Goal: Information Seeking & Learning: Learn about a topic

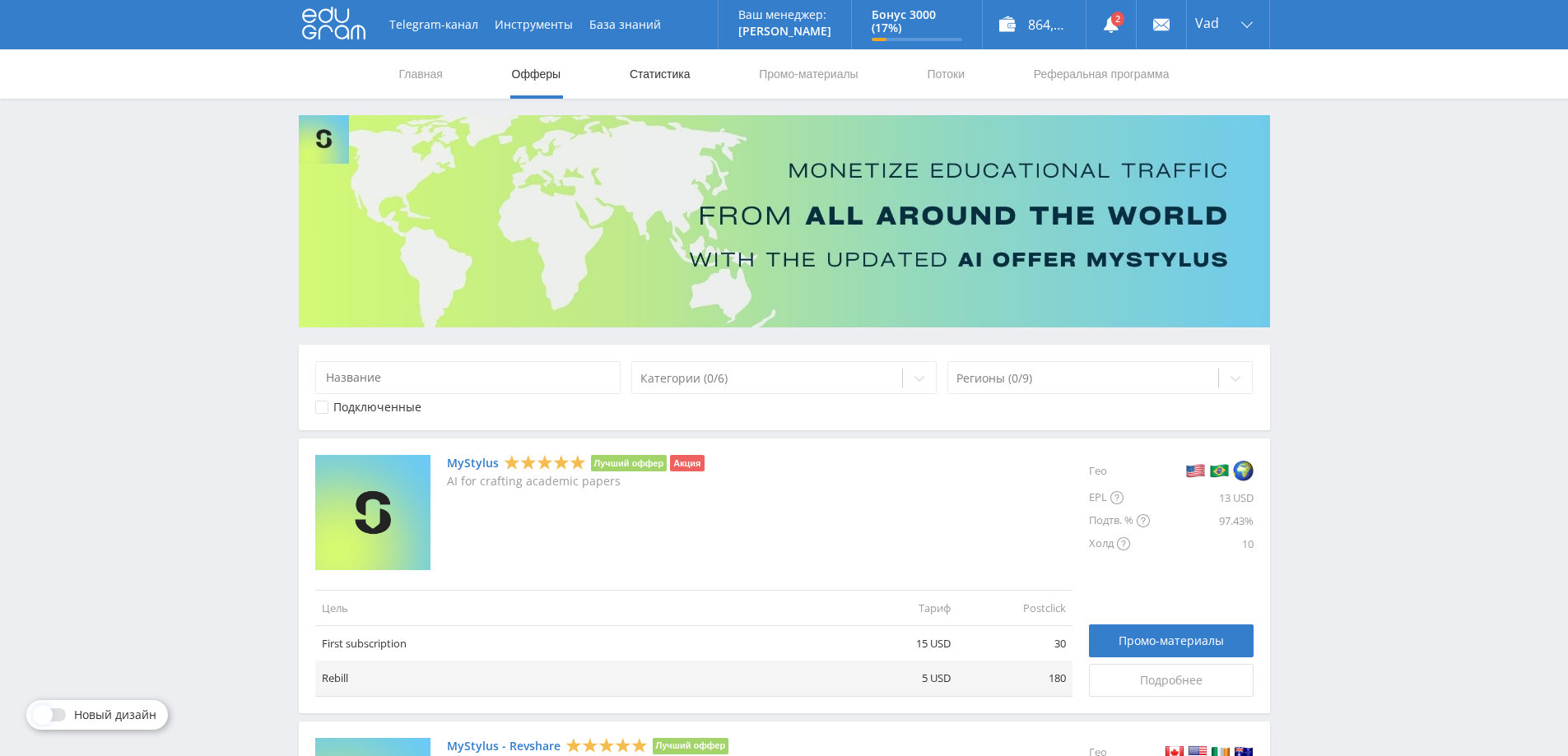
click at [677, 71] on link "Статистика" at bounding box center [660, 73] width 65 height 49
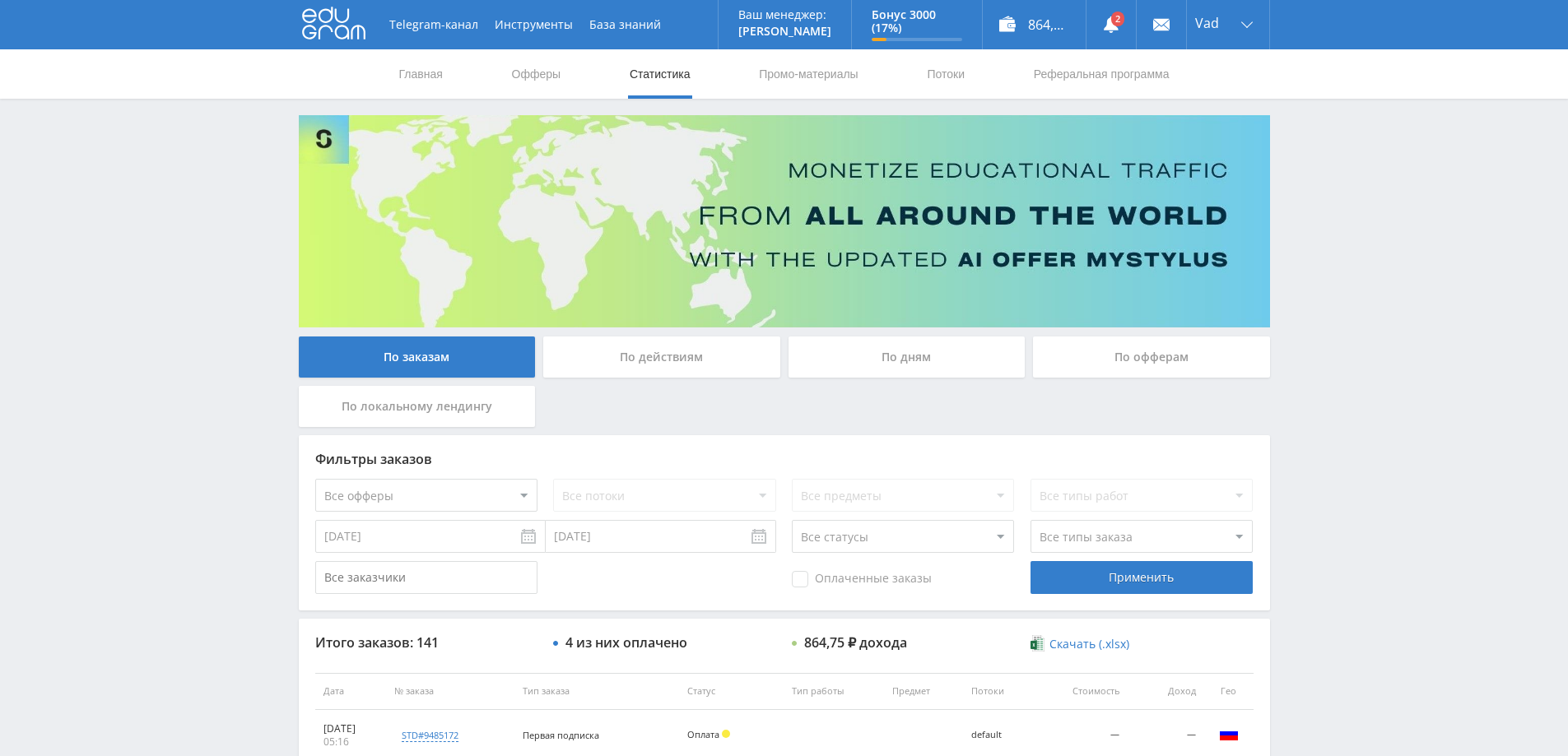
click at [894, 355] on div "По дням" at bounding box center [907, 357] width 237 height 41
click at [0, 0] on input "По дням" at bounding box center [0, 0] width 0 height 0
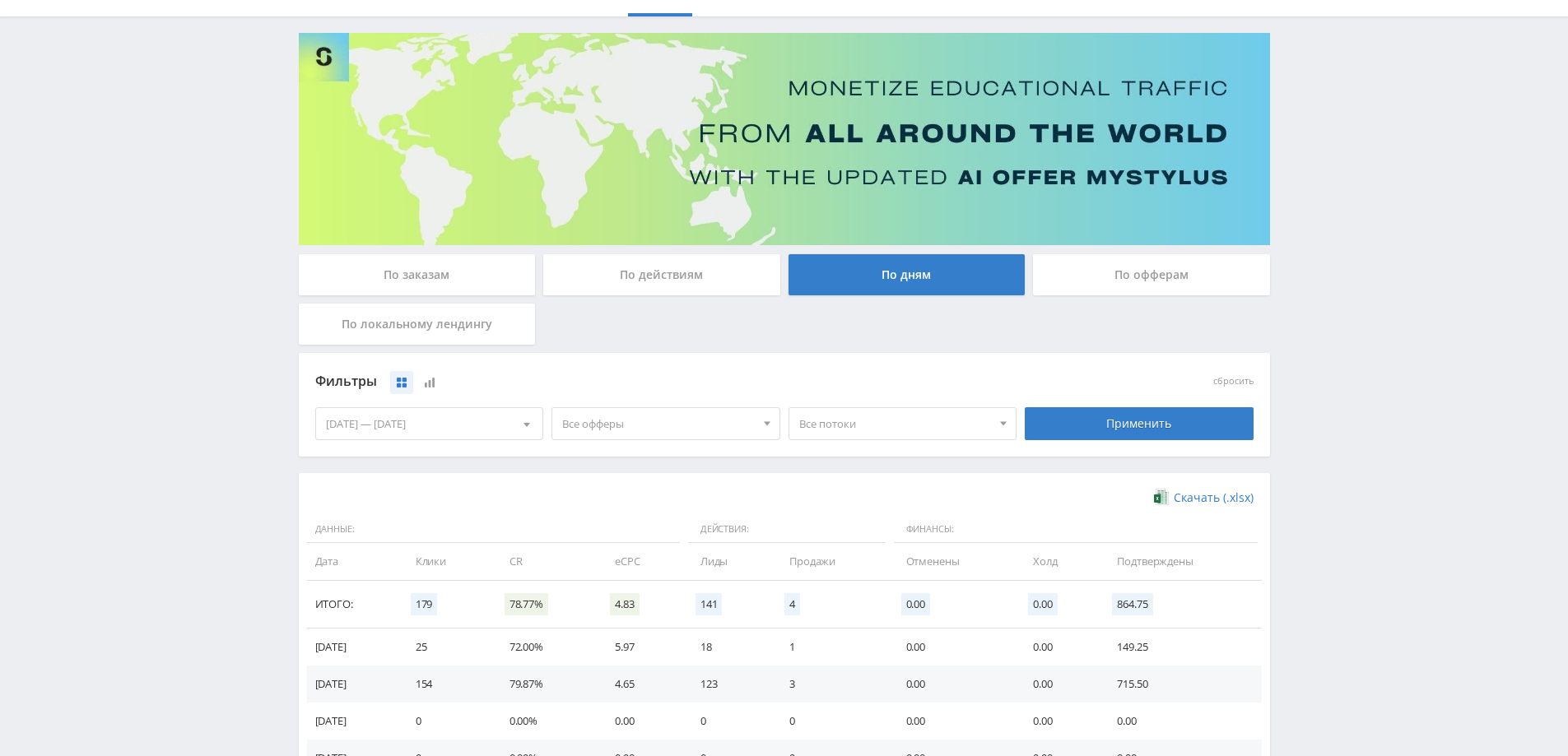
scroll to position [321, 0]
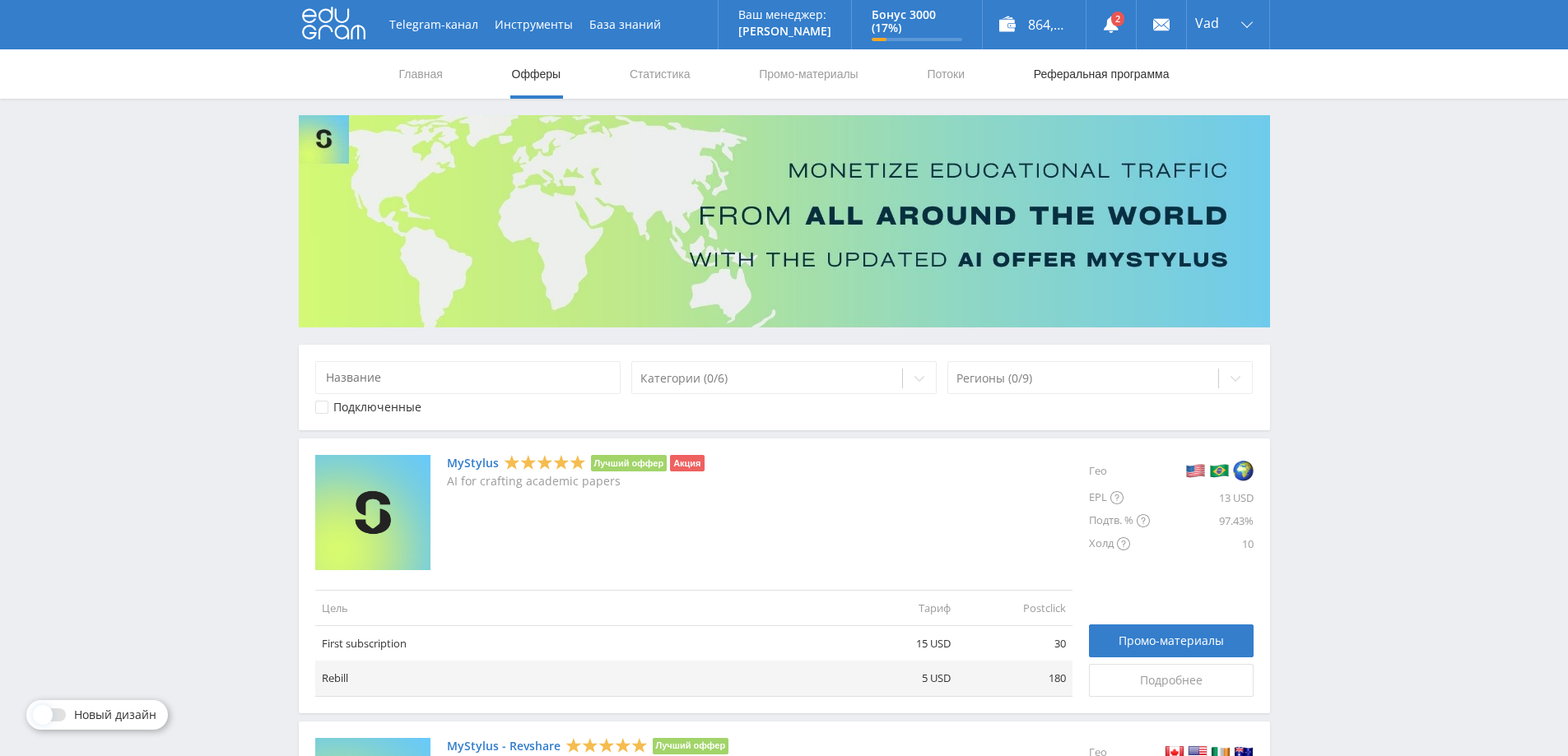
click at [1116, 73] on link "Реферальная программа" at bounding box center [1102, 73] width 139 height 49
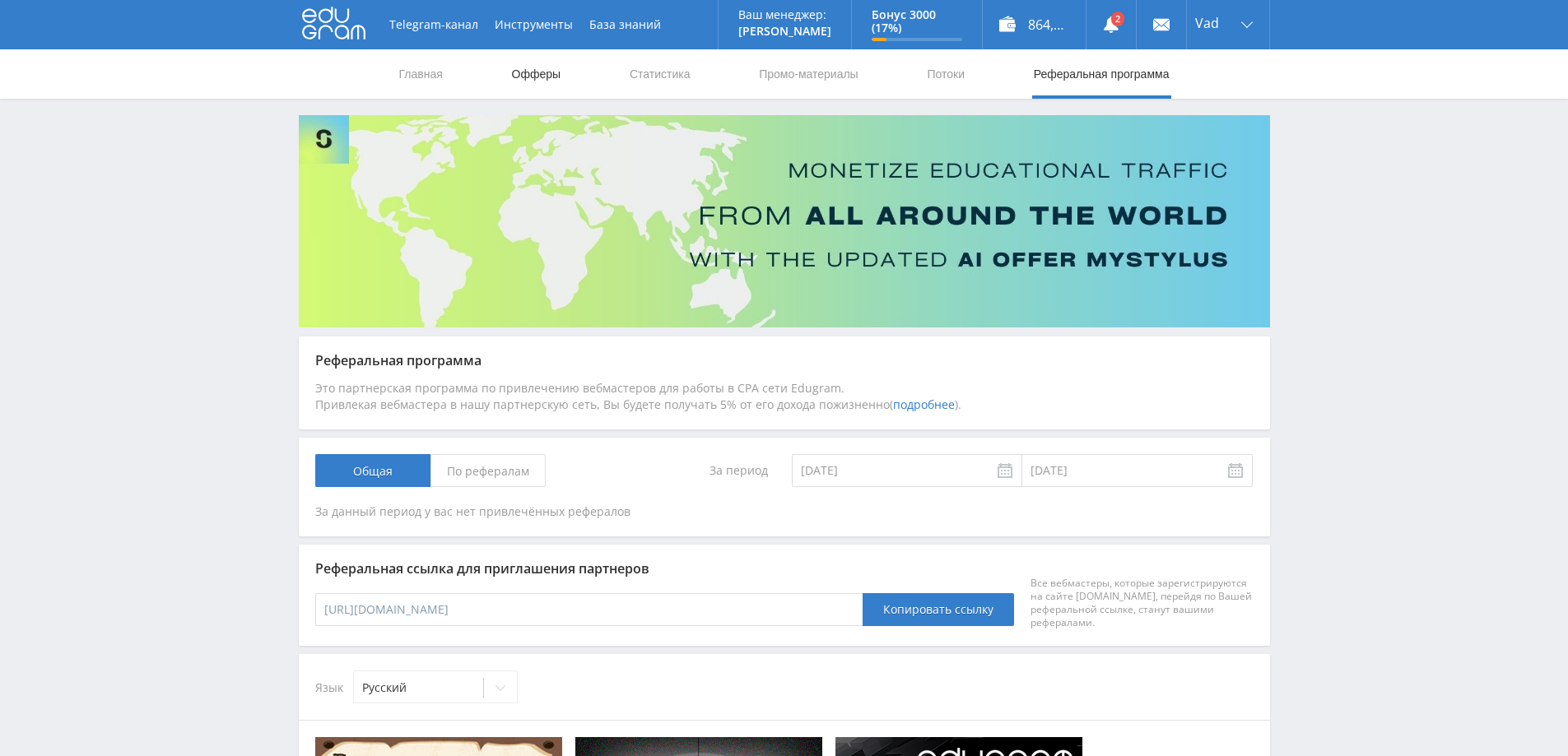
click at [532, 71] on link "Офферы" at bounding box center [536, 73] width 52 height 49
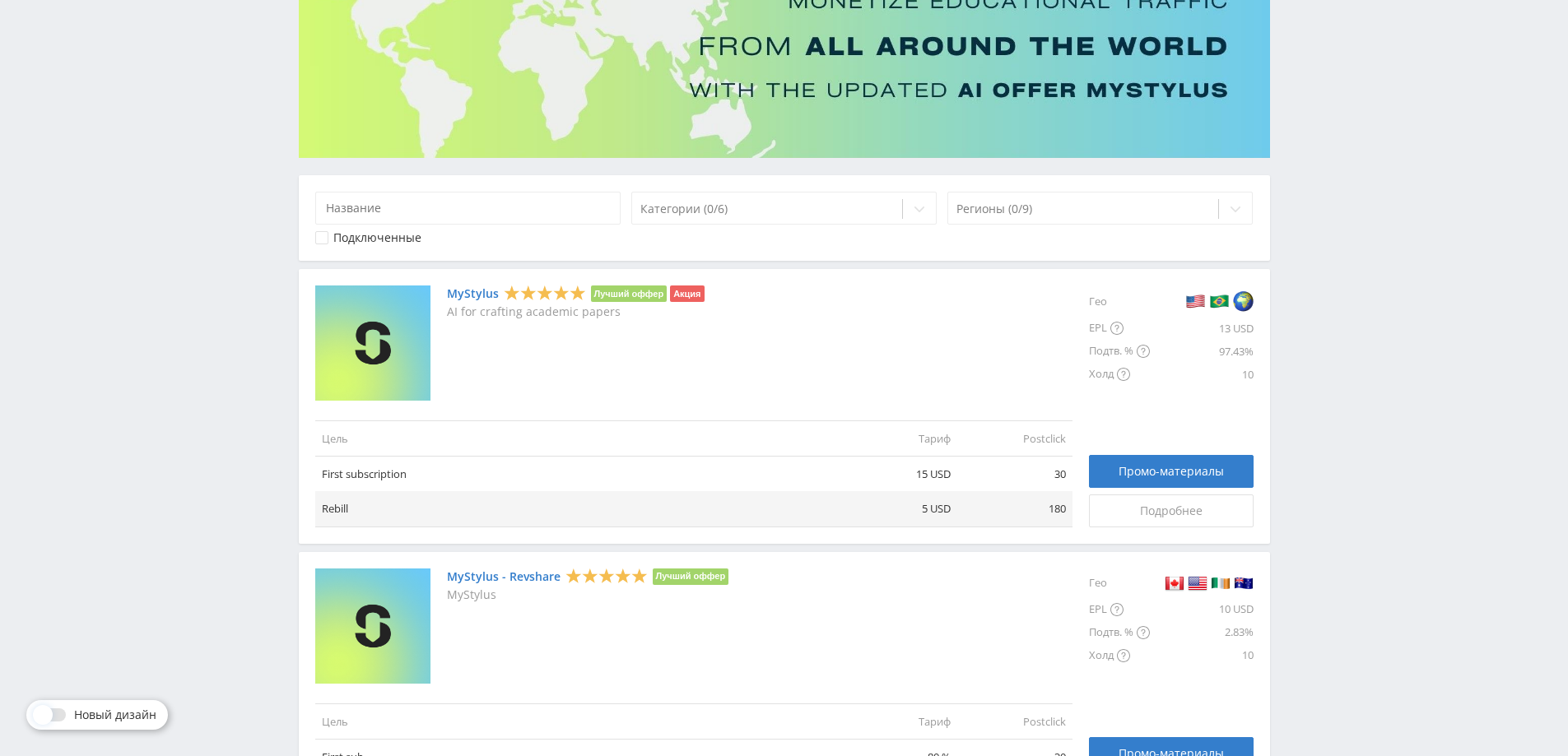
scroll to position [561, 0]
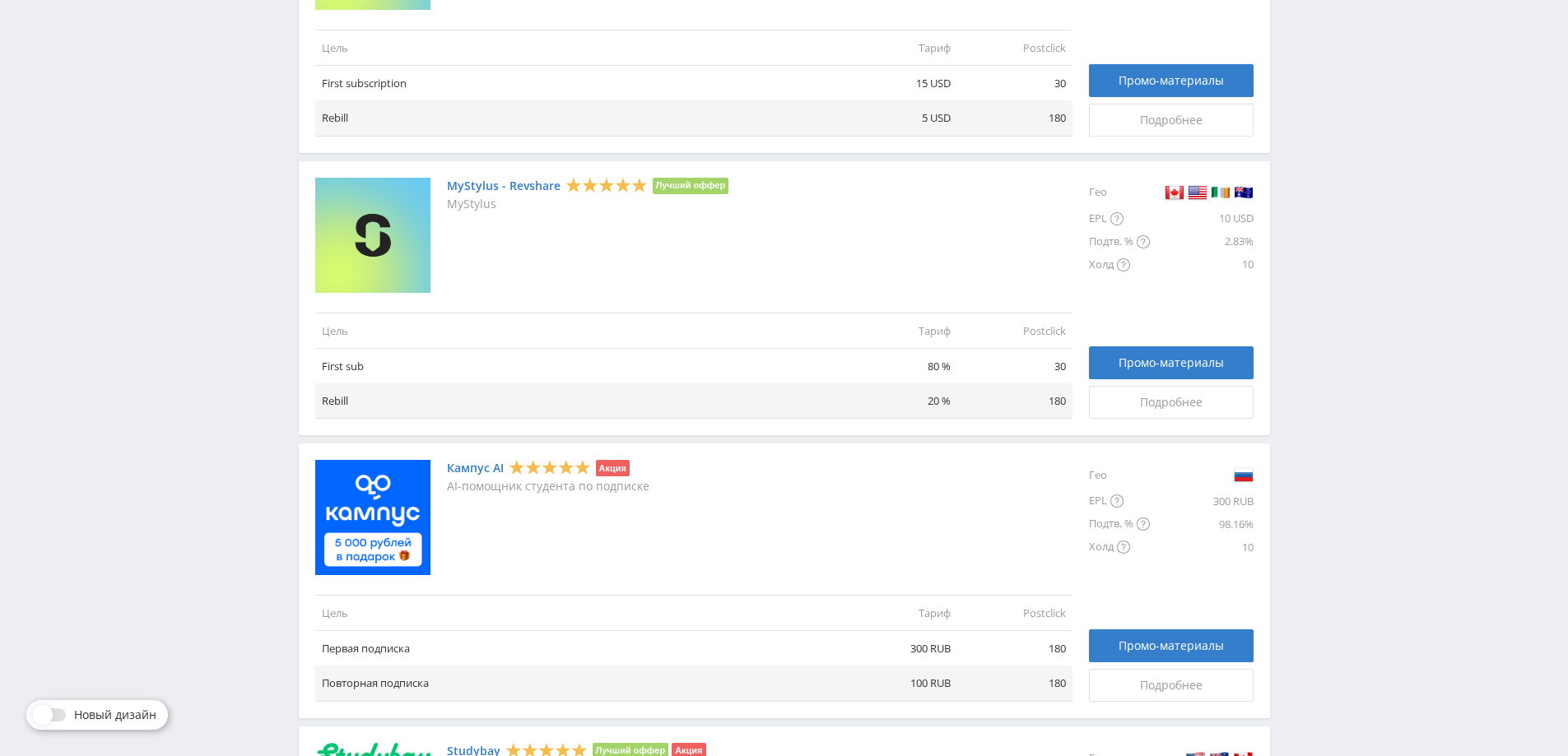
click at [469, 465] on link "Кампус AI" at bounding box center [476, 468] width 57 height 13
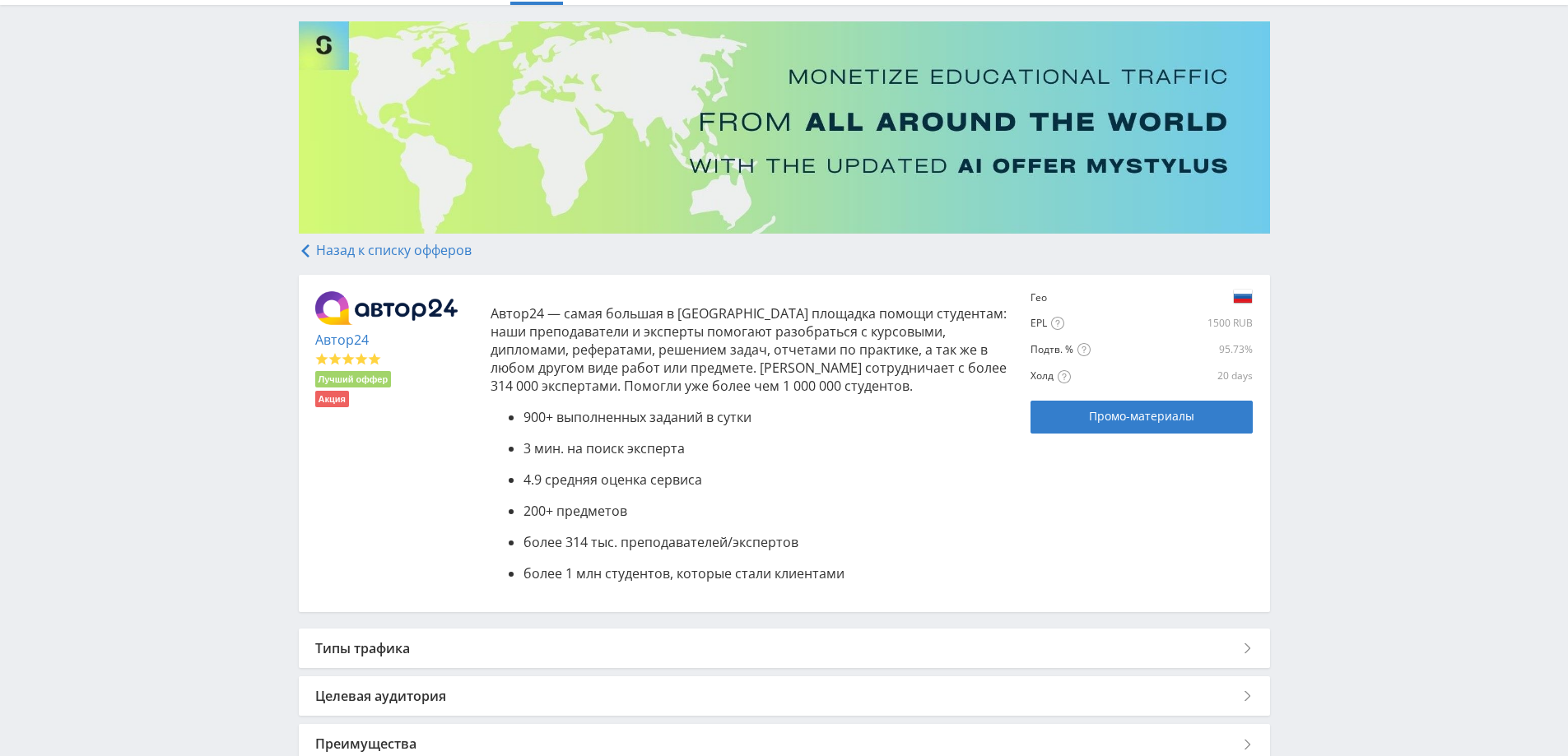
scroll to position [289, 0]
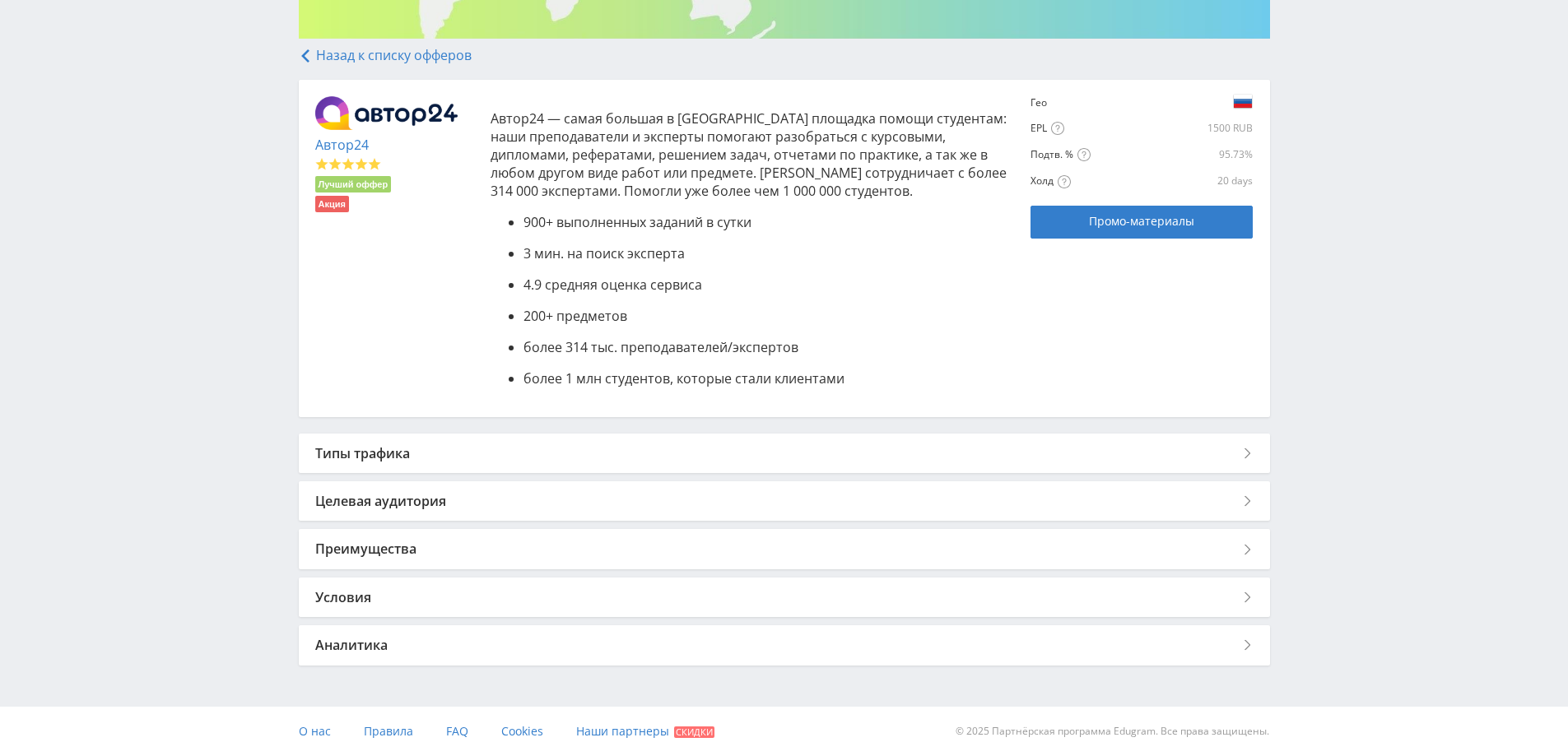
click at [427, 447] on div "Типы трафика" at bounding box center [784, 453] width 971 height 40
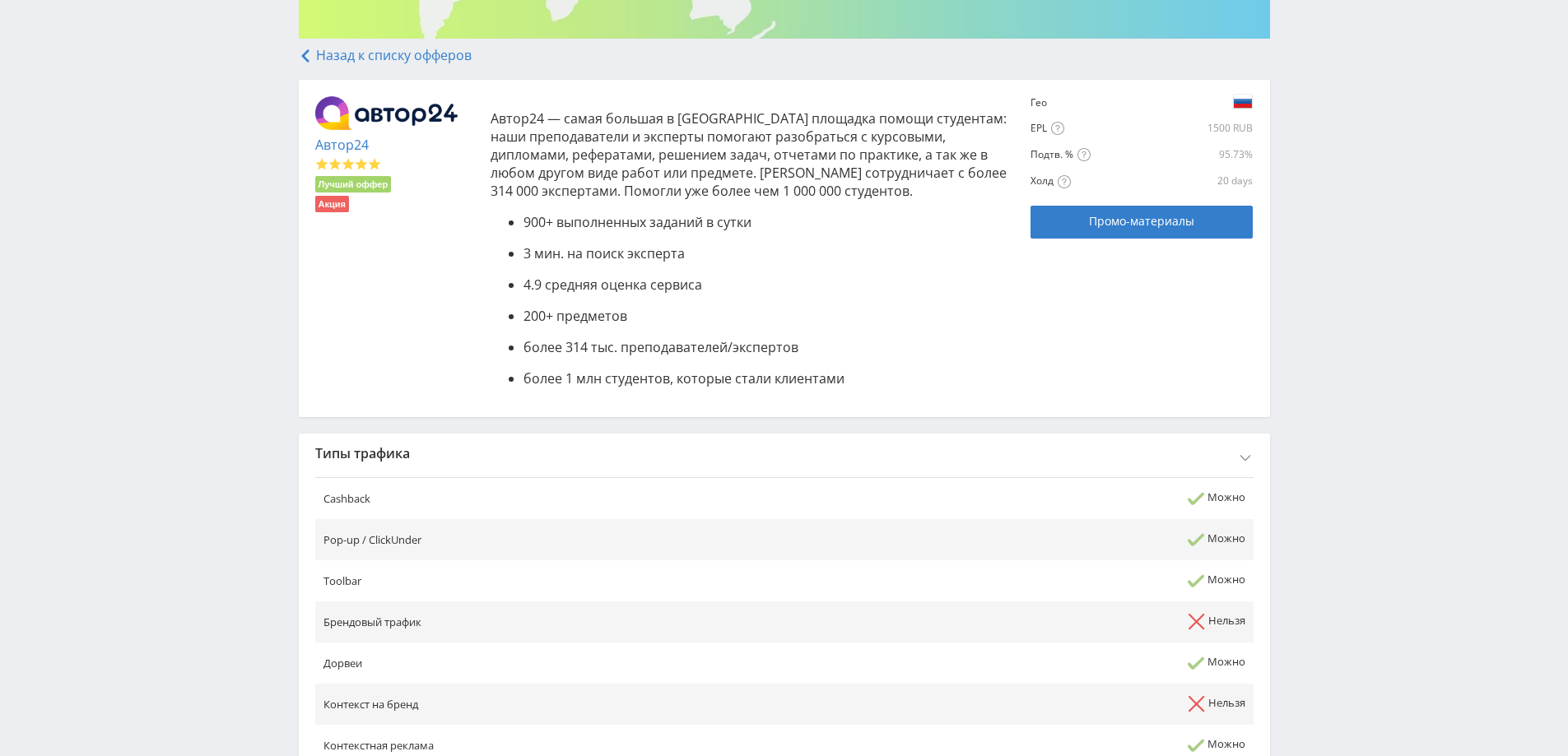
click at [451, 446] on div "Типы трафика" at bounding box center [784, 453] width 971 height 40
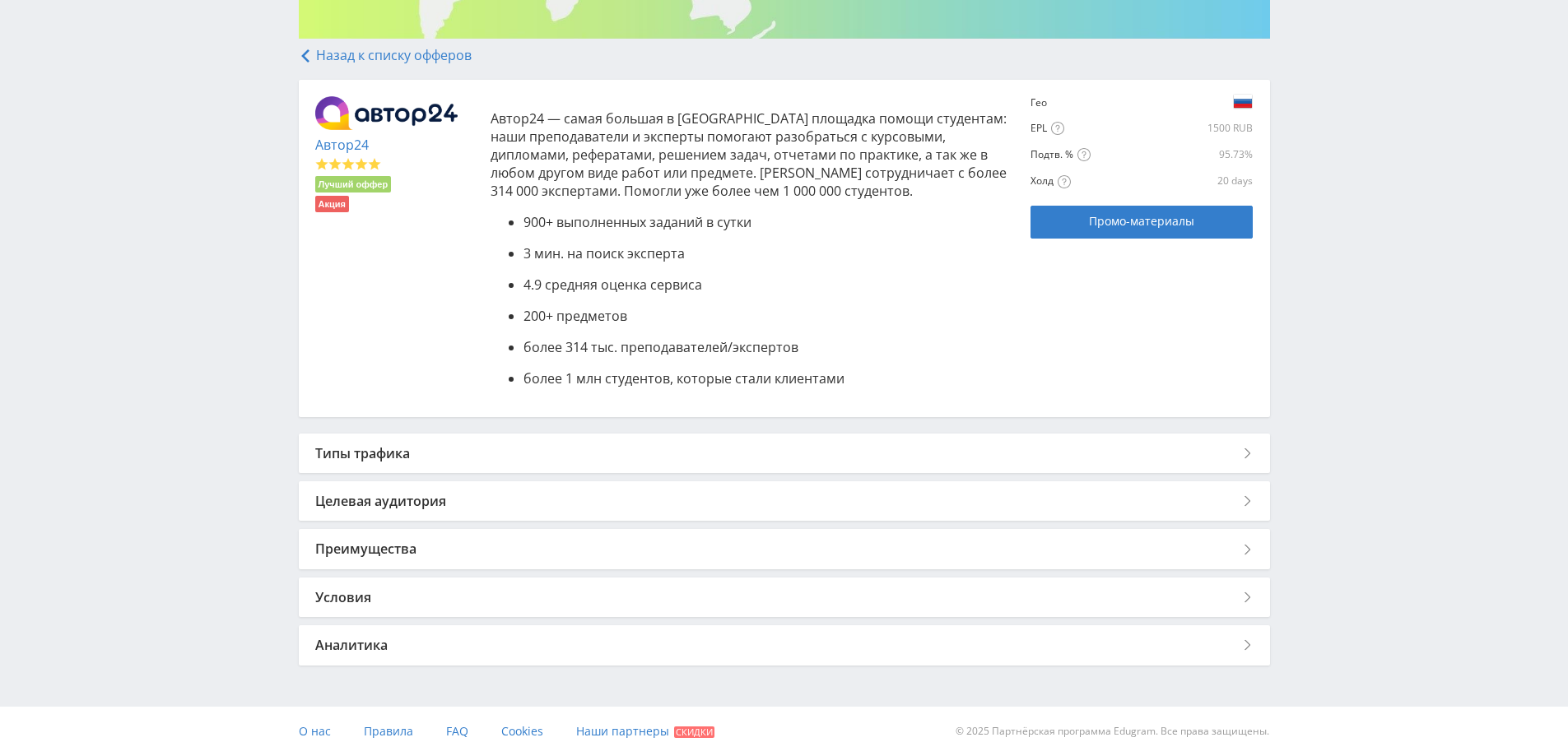
click at [436, 504] on div "Целевая аудитория" at bounding box center [784, 501] width 971 height 40
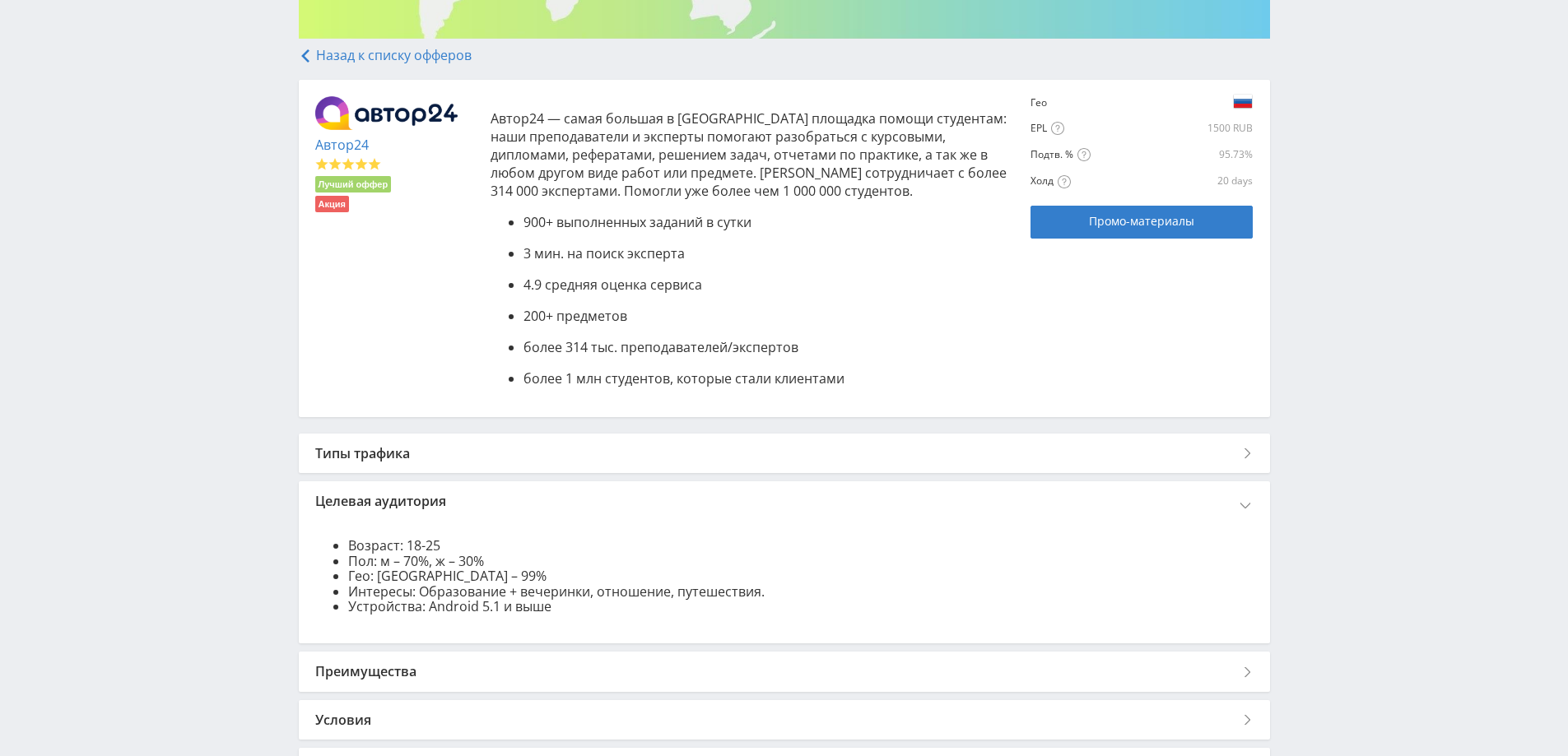
click at [436, 498] on div "Целевая аудитория" at bounding box center [784, 501] width 971 height 40
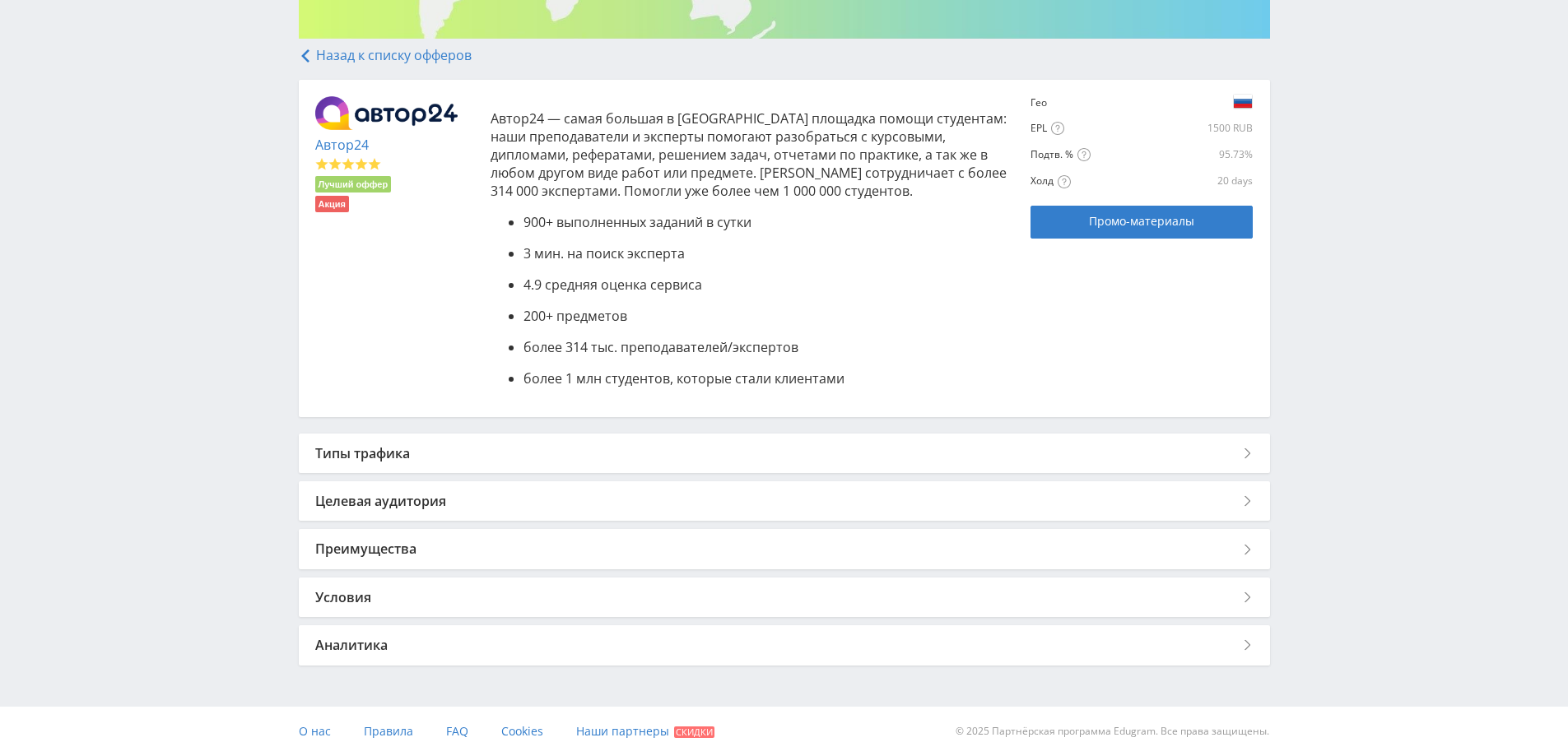
click at [407, 551] on div "Преимущества" at bounding box center [784, 549] width 971 height 40
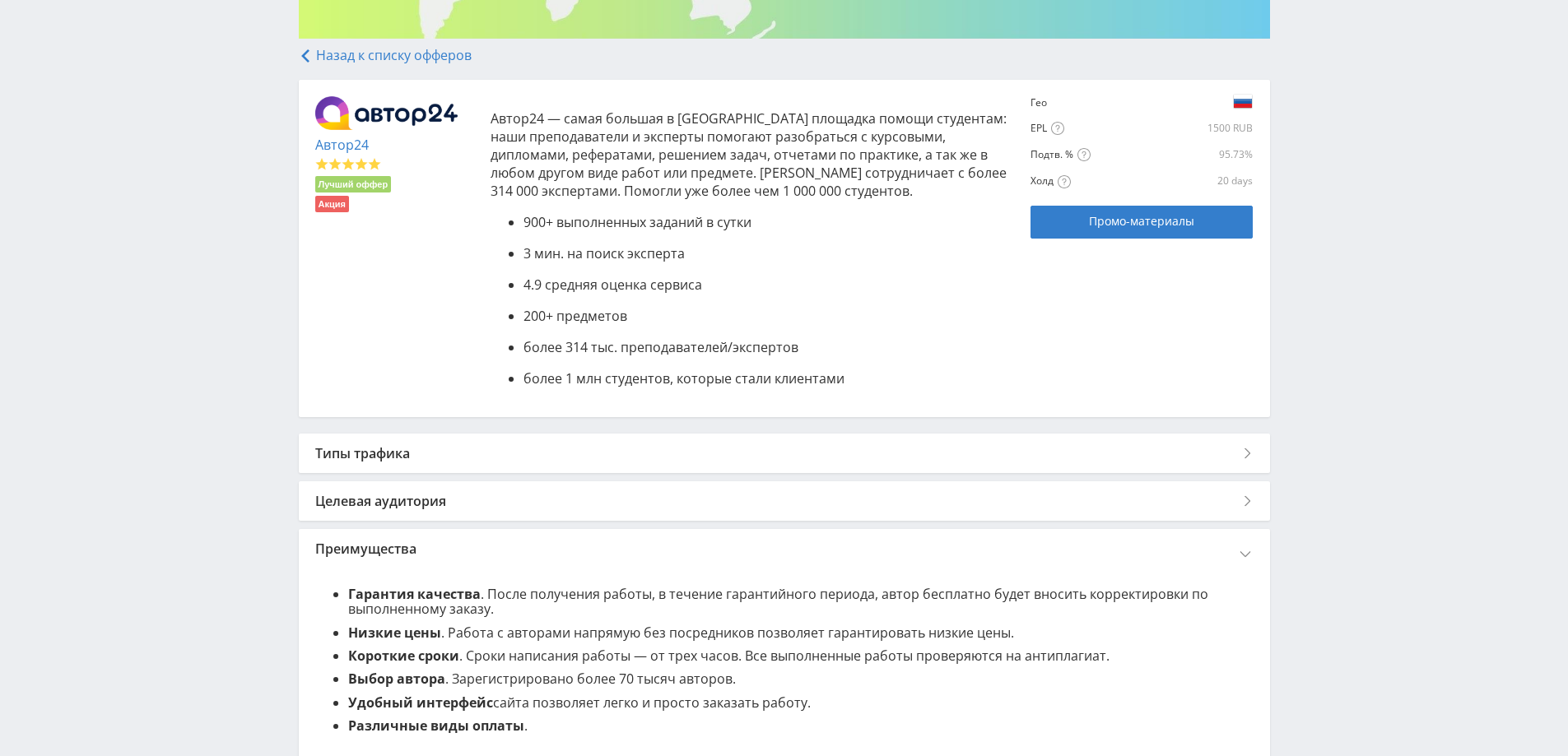
click at [407, 545] on div "Преимущества" at bounding box center [784, 549] width 971 height 40
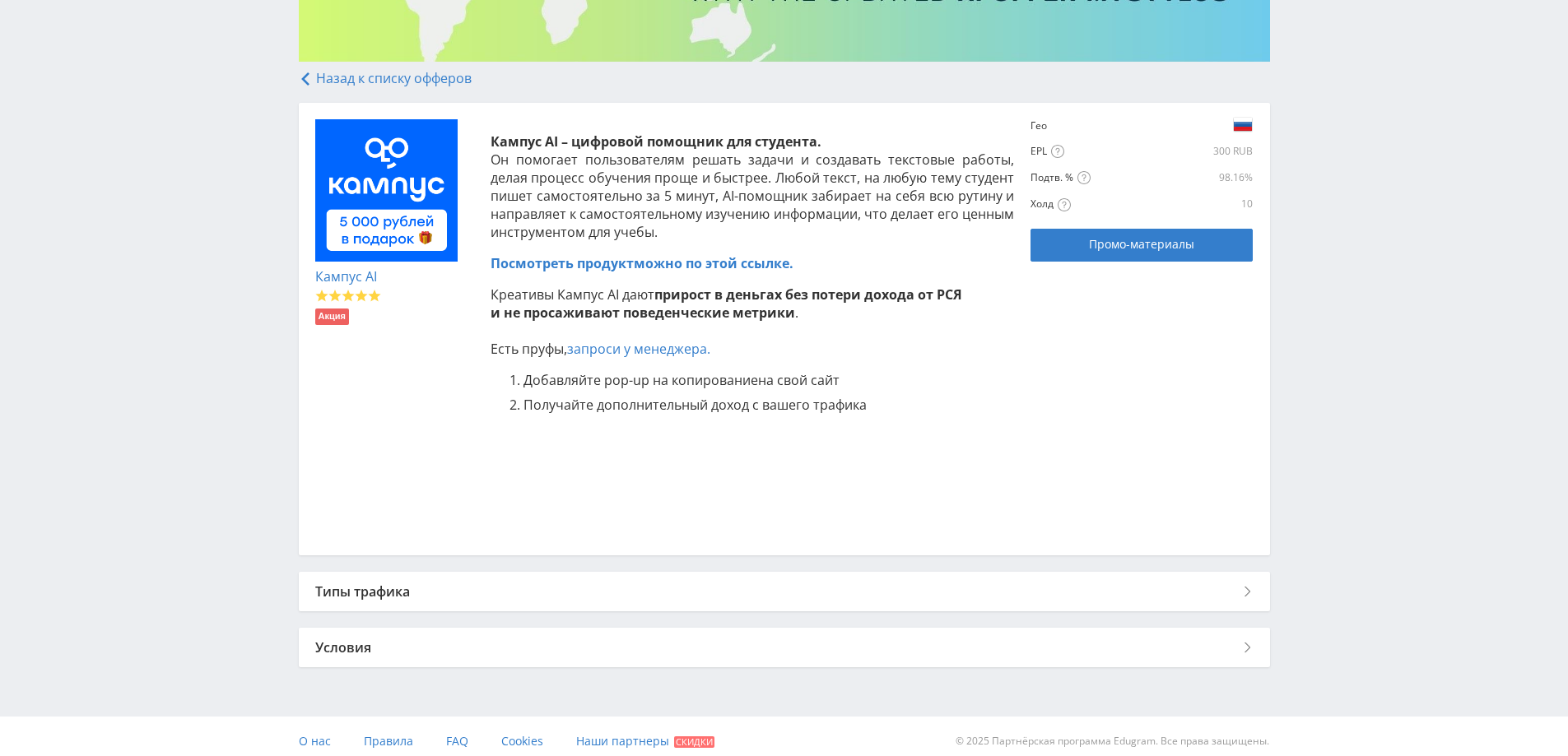
scroll to position [276, 0]
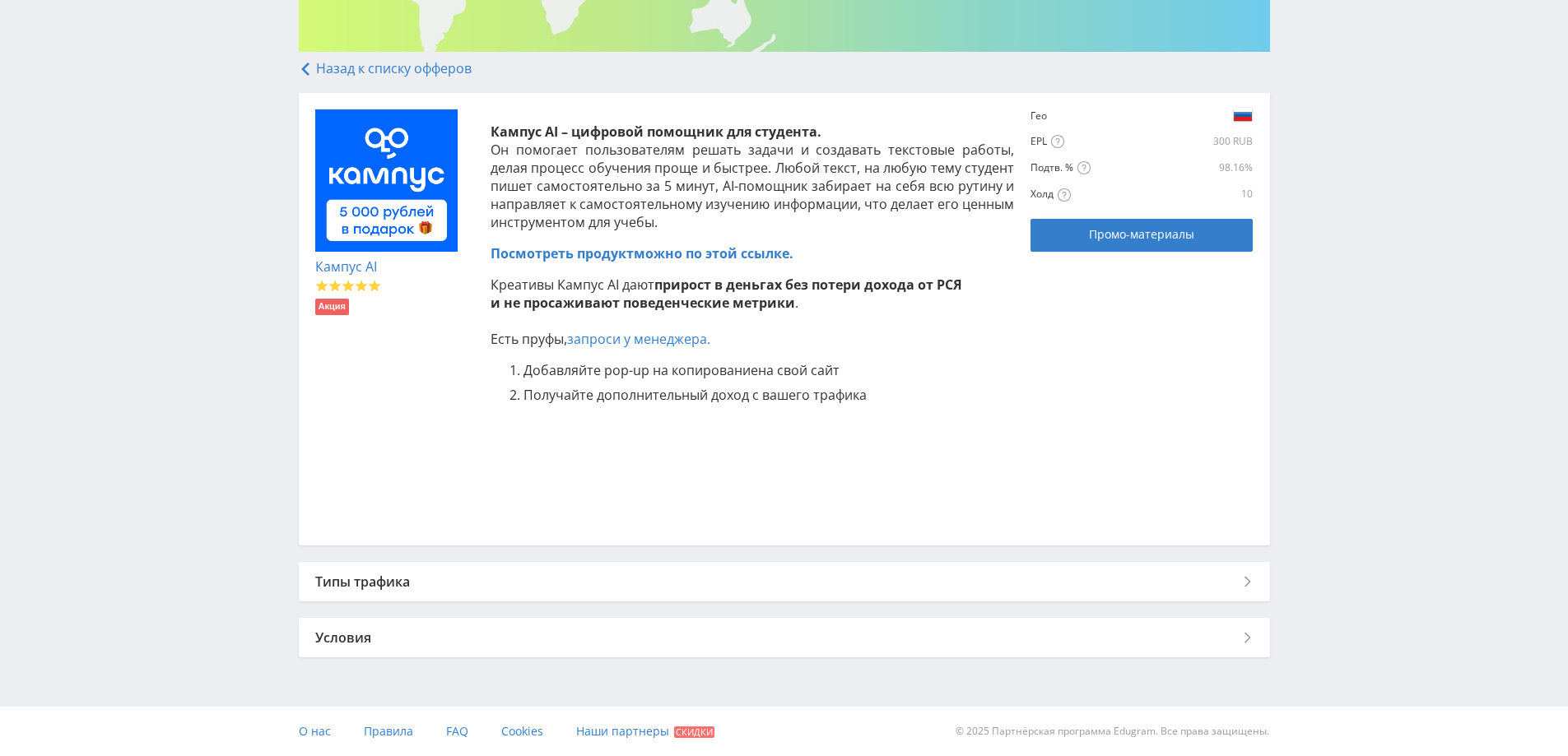
click at [415, 583] on div "Типы трафика" at bounding box center [784, 582] width 971 height 40
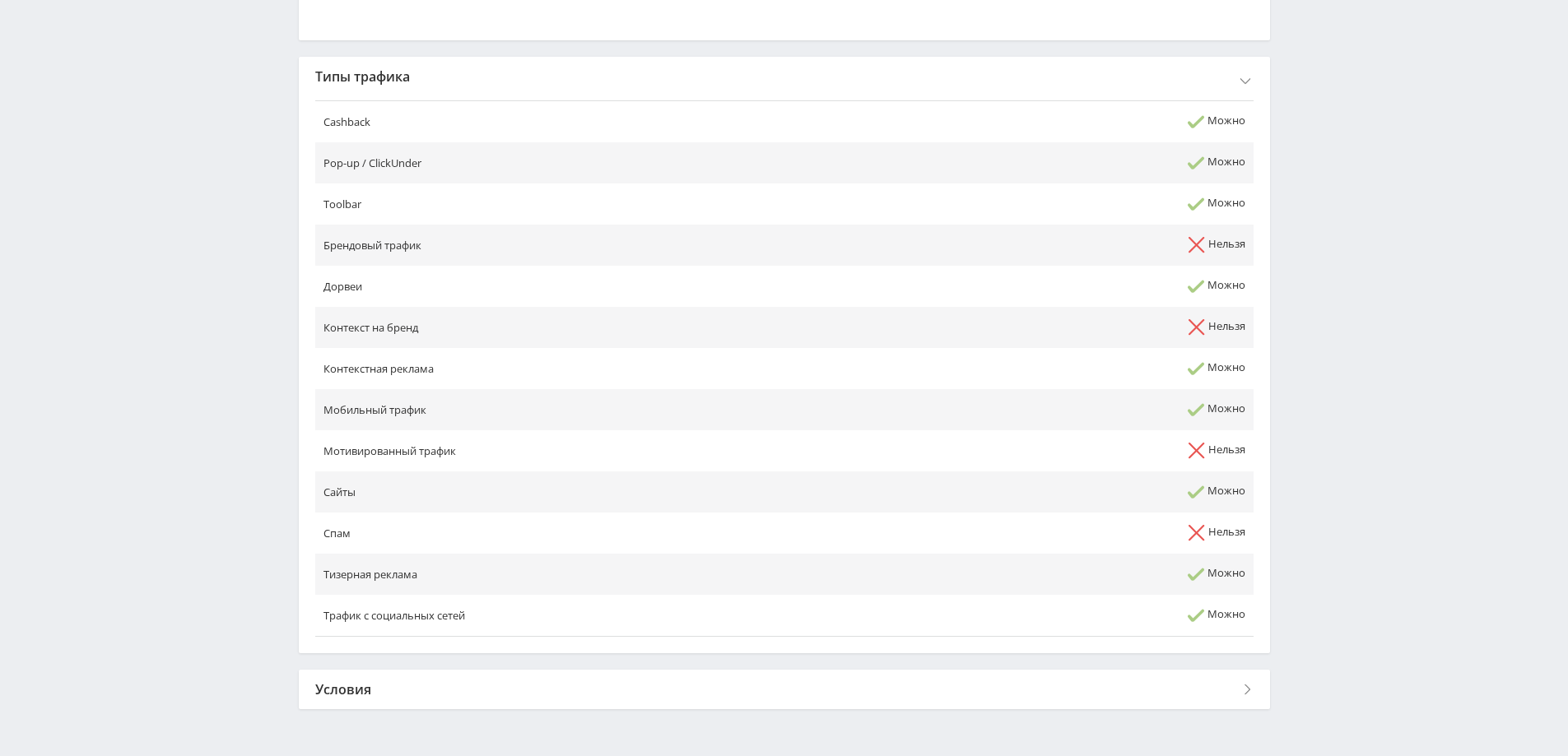
scroll to position [833, 0]
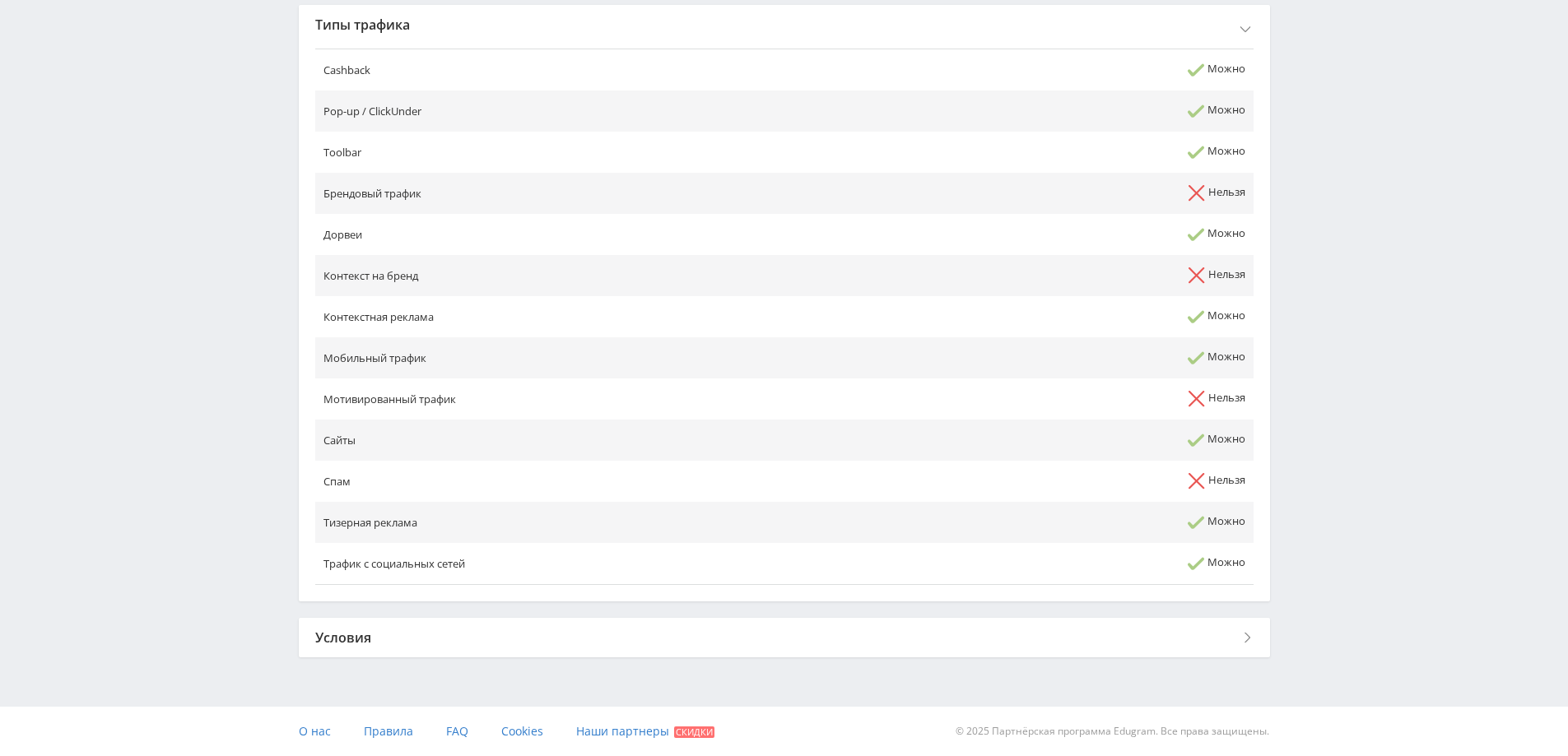
click at [422, 630] on div "Условия" at bounding box center [784, 638] width 971 height 40
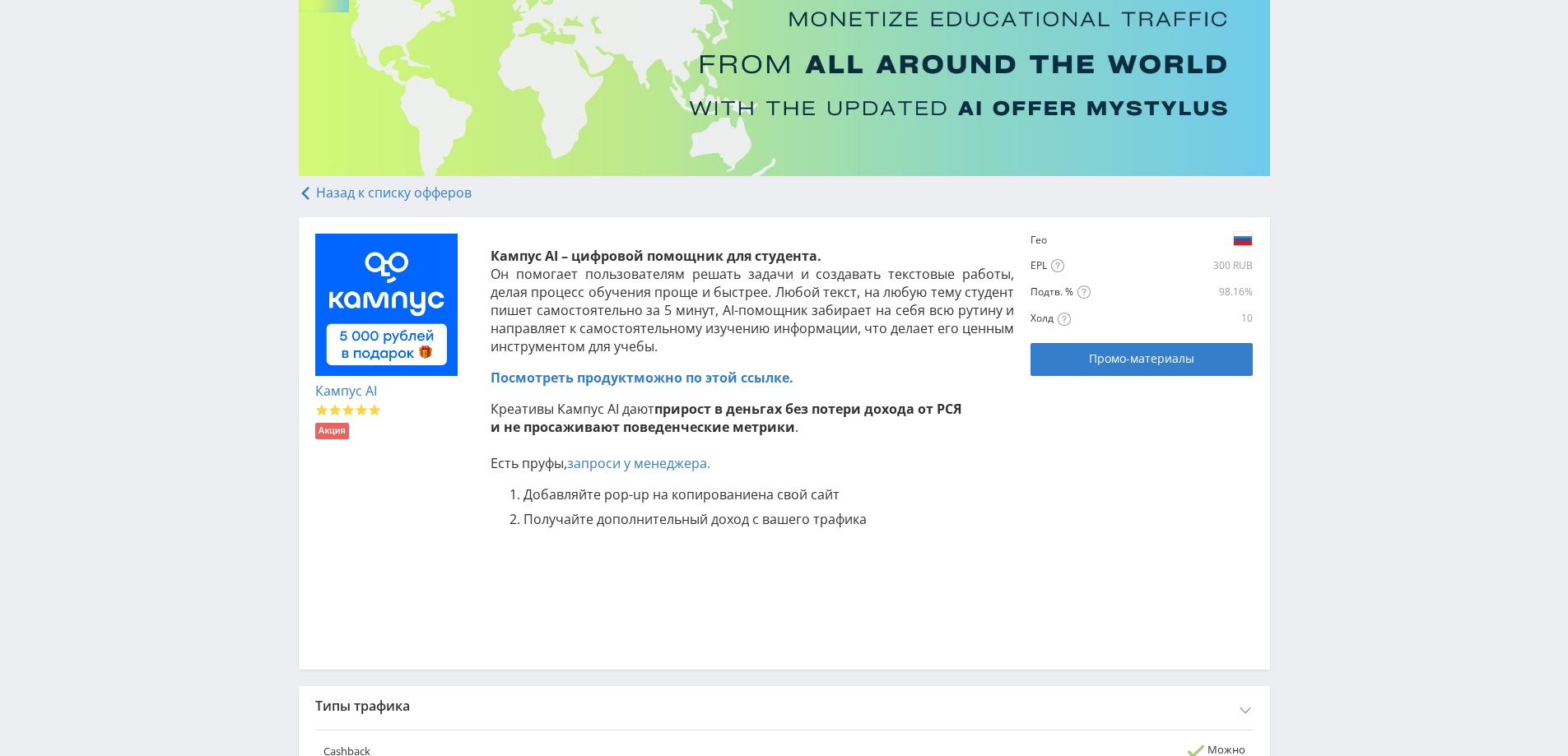
scroll to position [64, 0]
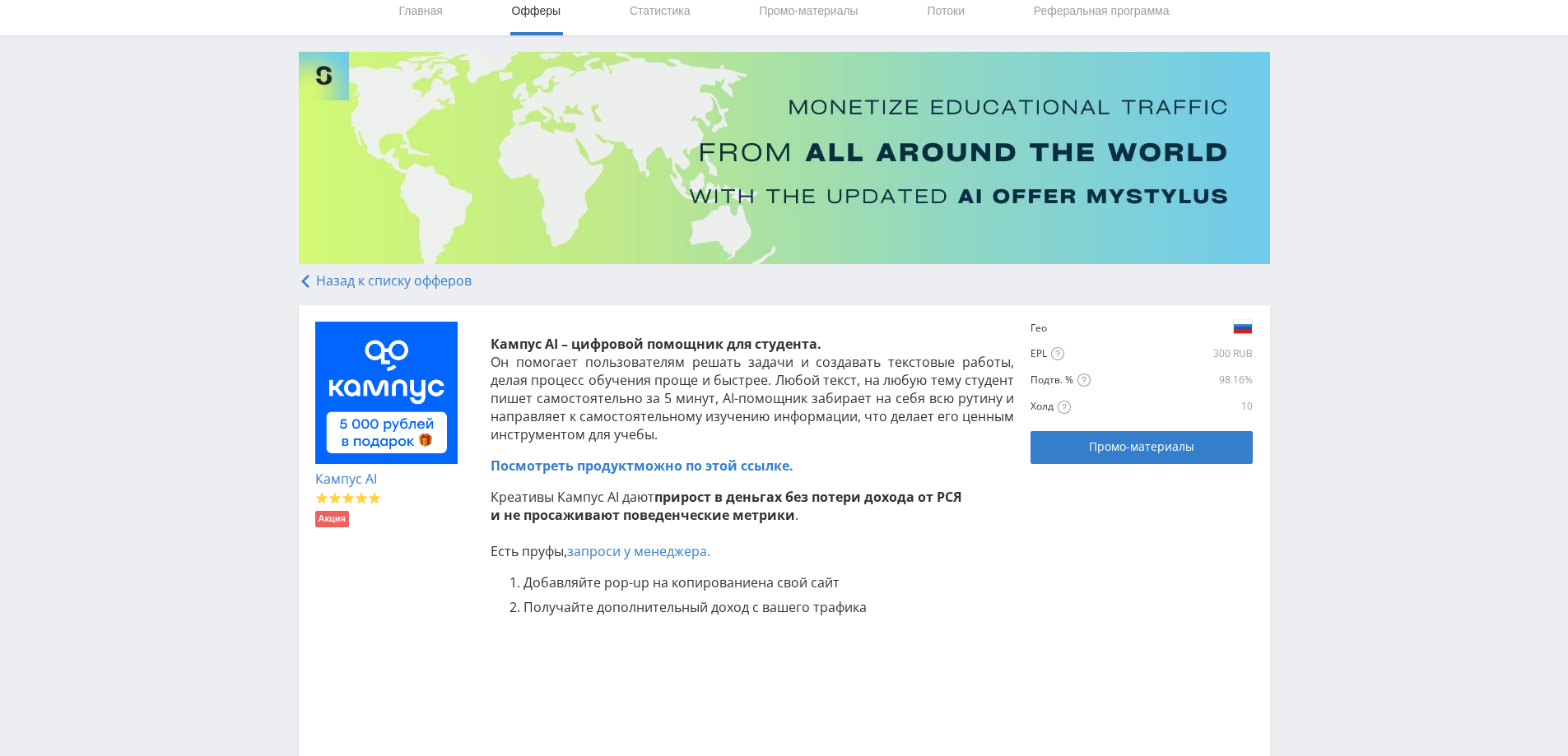
click at [569, 466] on span "Посмотреть продукт" at bounding box center [562, 465] width 144 height 18
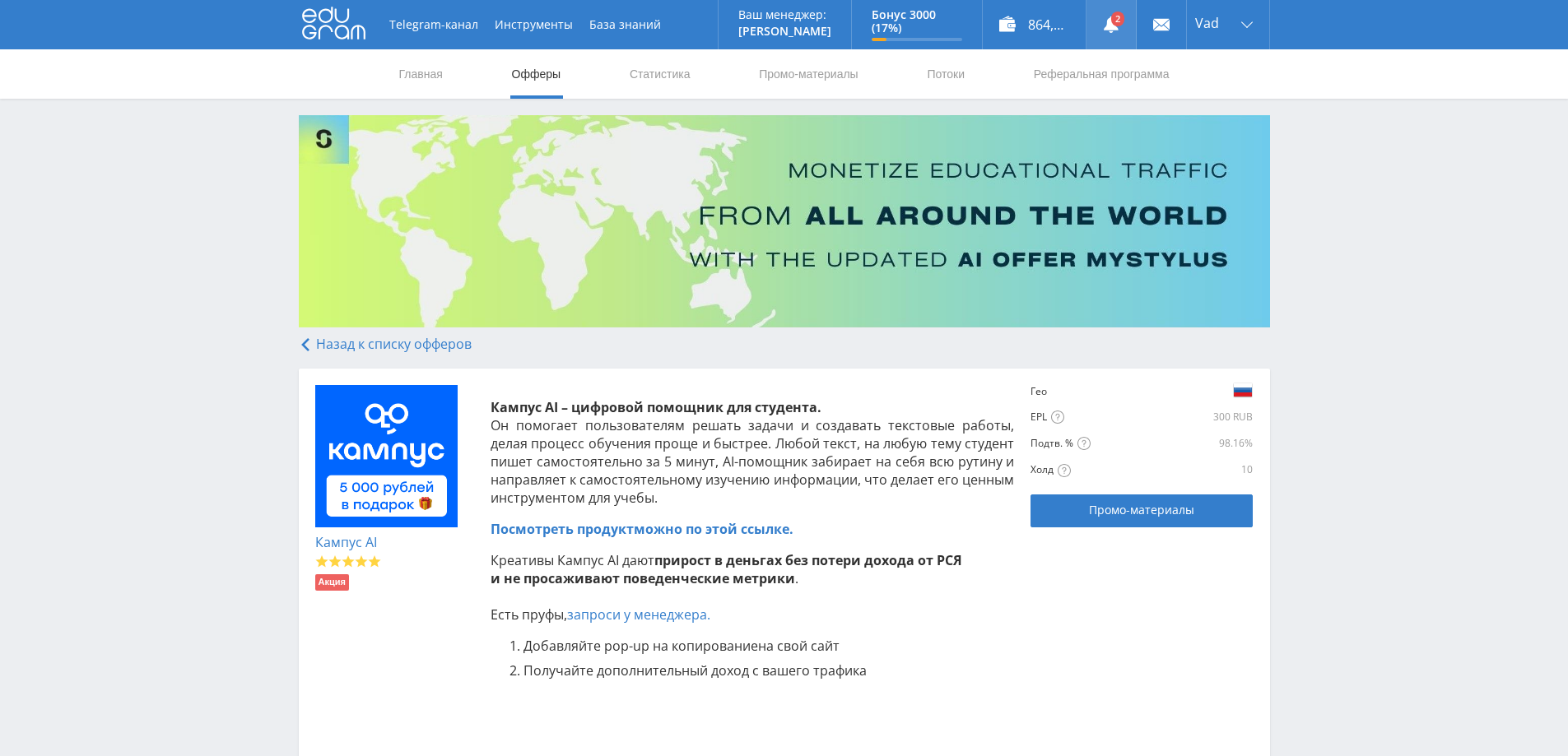
click at [1106, 30] on icon at bounding box center [1110, 24] width 16 height 16
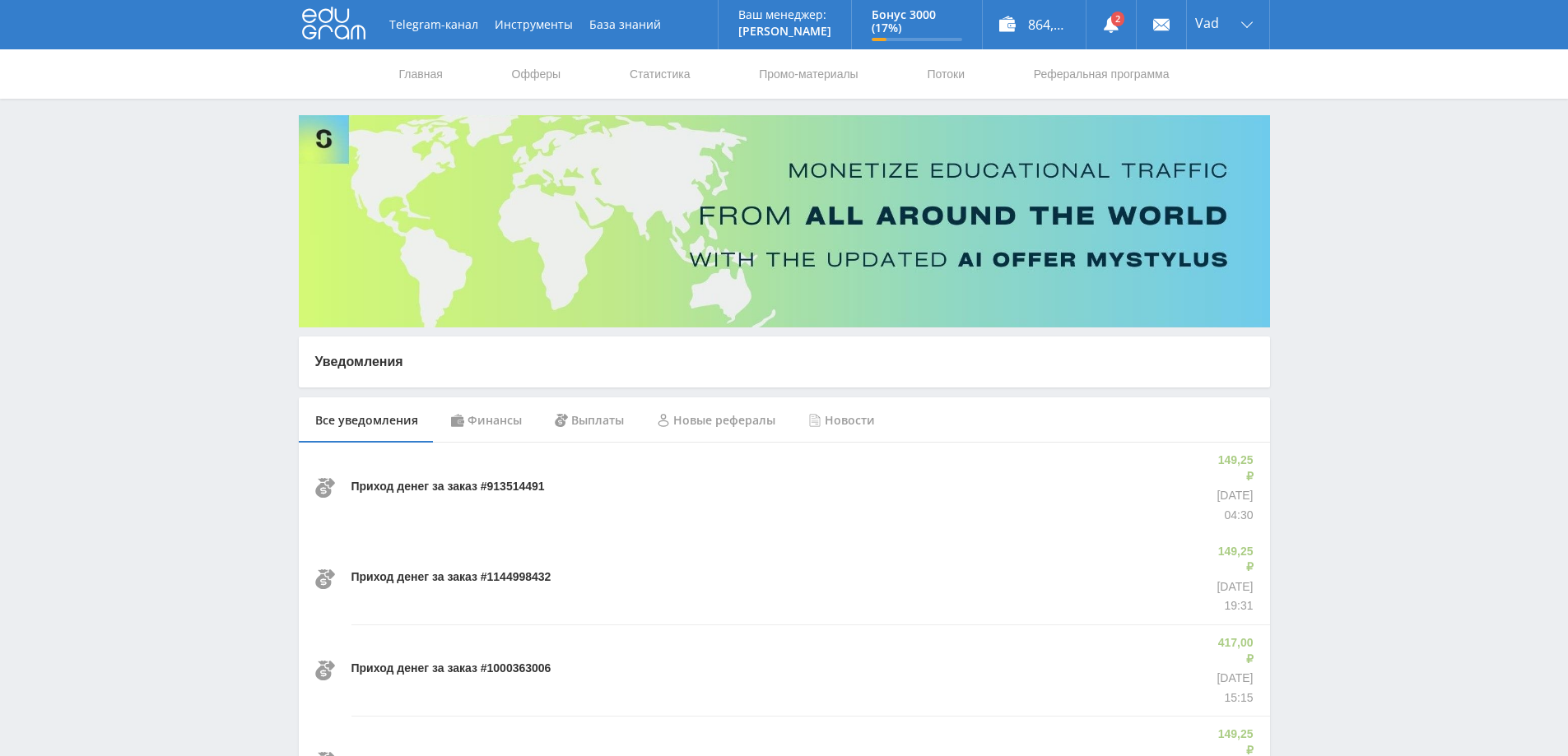
click at [514, 417] on div "Финансы" at bounding box center [486, 421] width 104 height 46
click at [664, 70] on link "Статистика" at bounding box center [660, 73] width 65 height 49
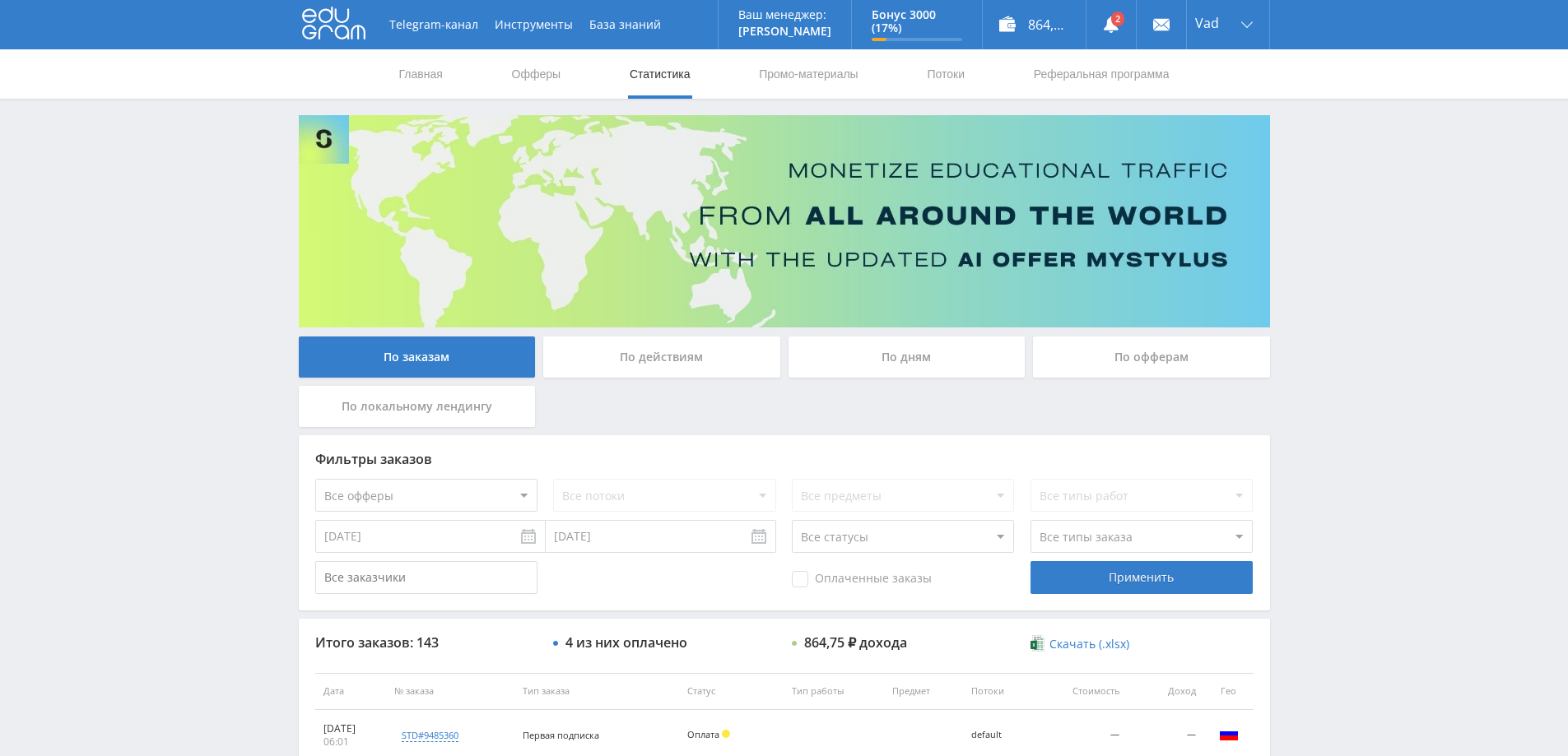
click at [917, 364] on div "По дням" at bounding box center [907, 357] width 237 height 41
click at [0, 0] on input "По дням" at bounding box center [0, 0] width 0 height 0
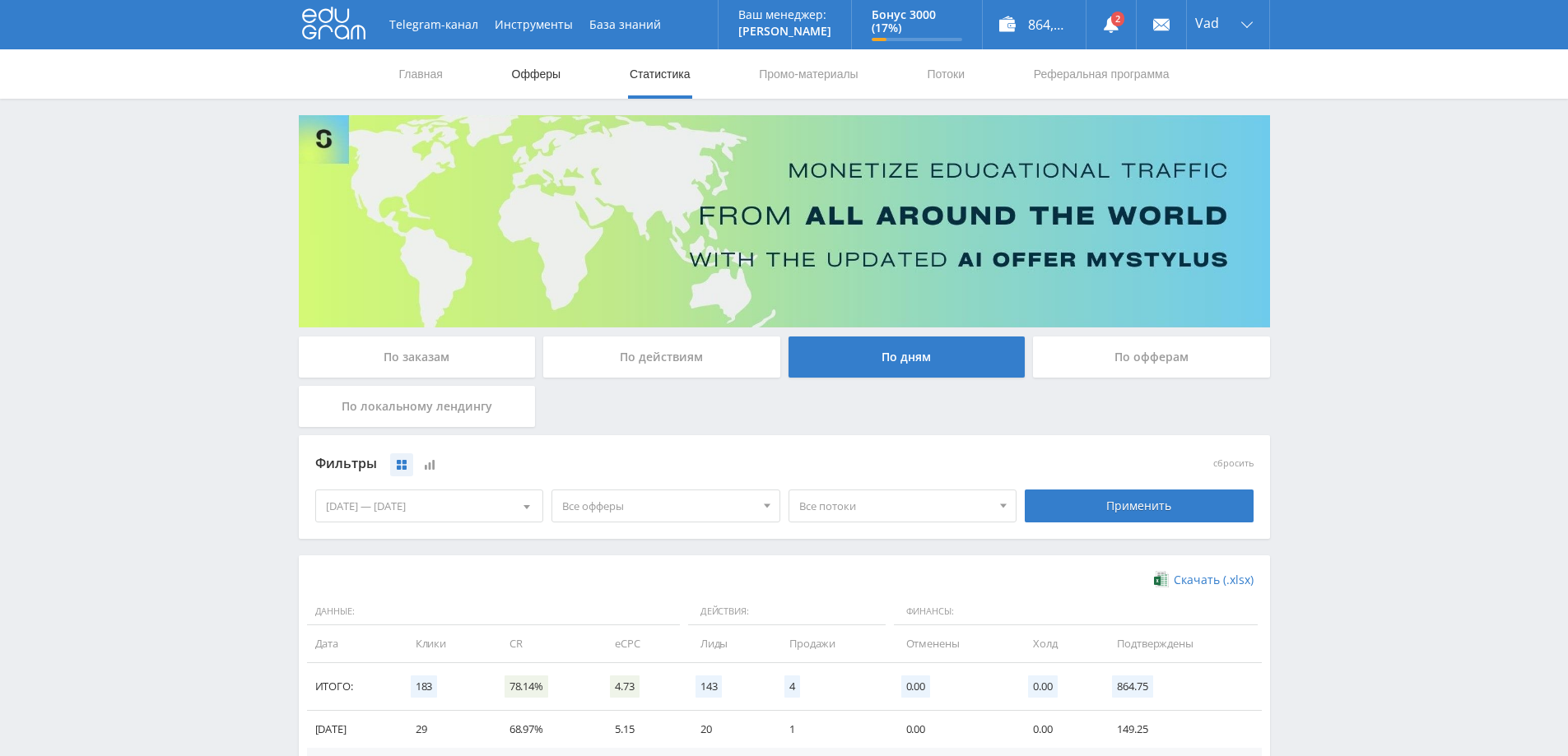
click at [531, 71] on link "Офферы" at bounding box center [536, 73] width 52 height 49
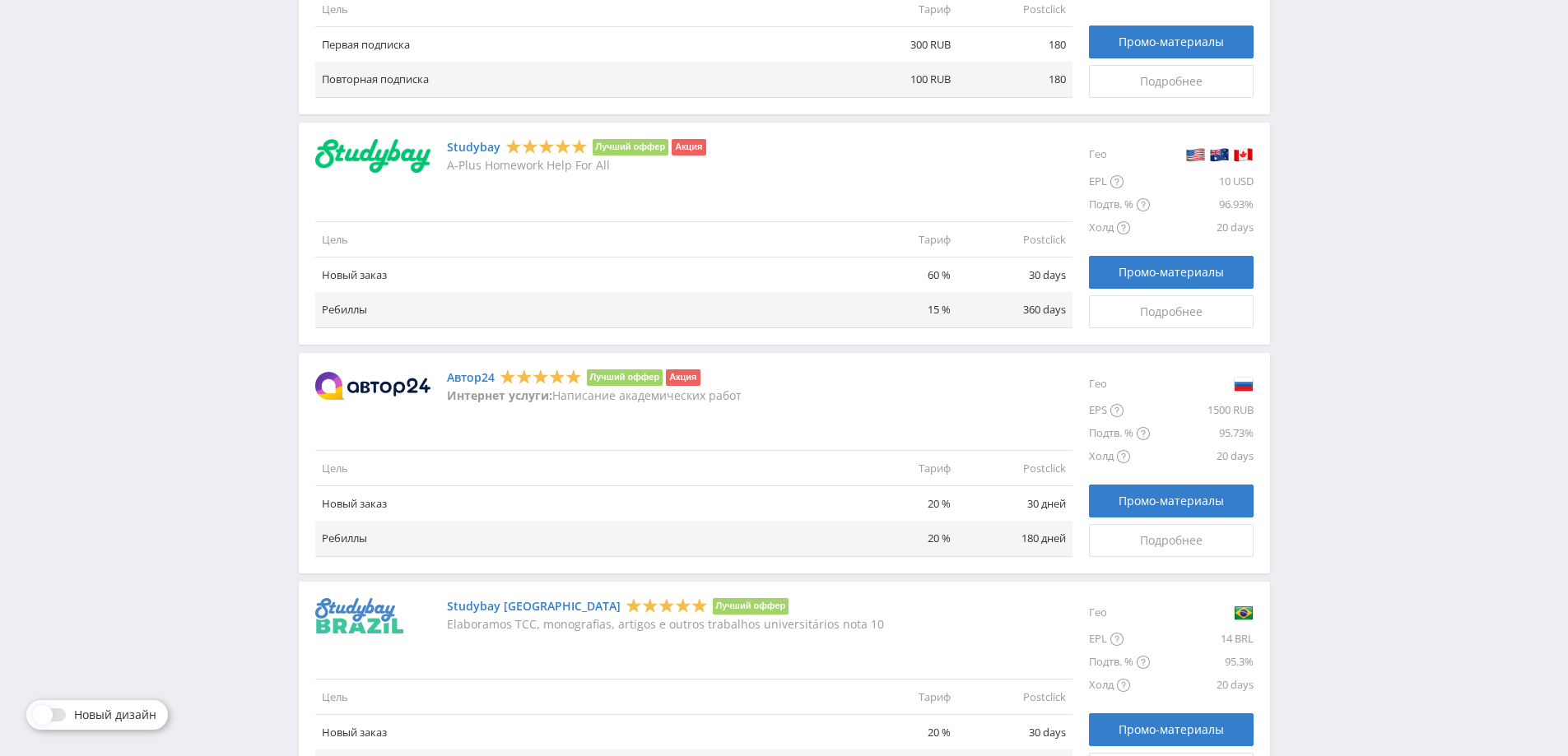
scroll to position [1482, 0]
